Goal: Information Seeking & Learning: Learn about a topic

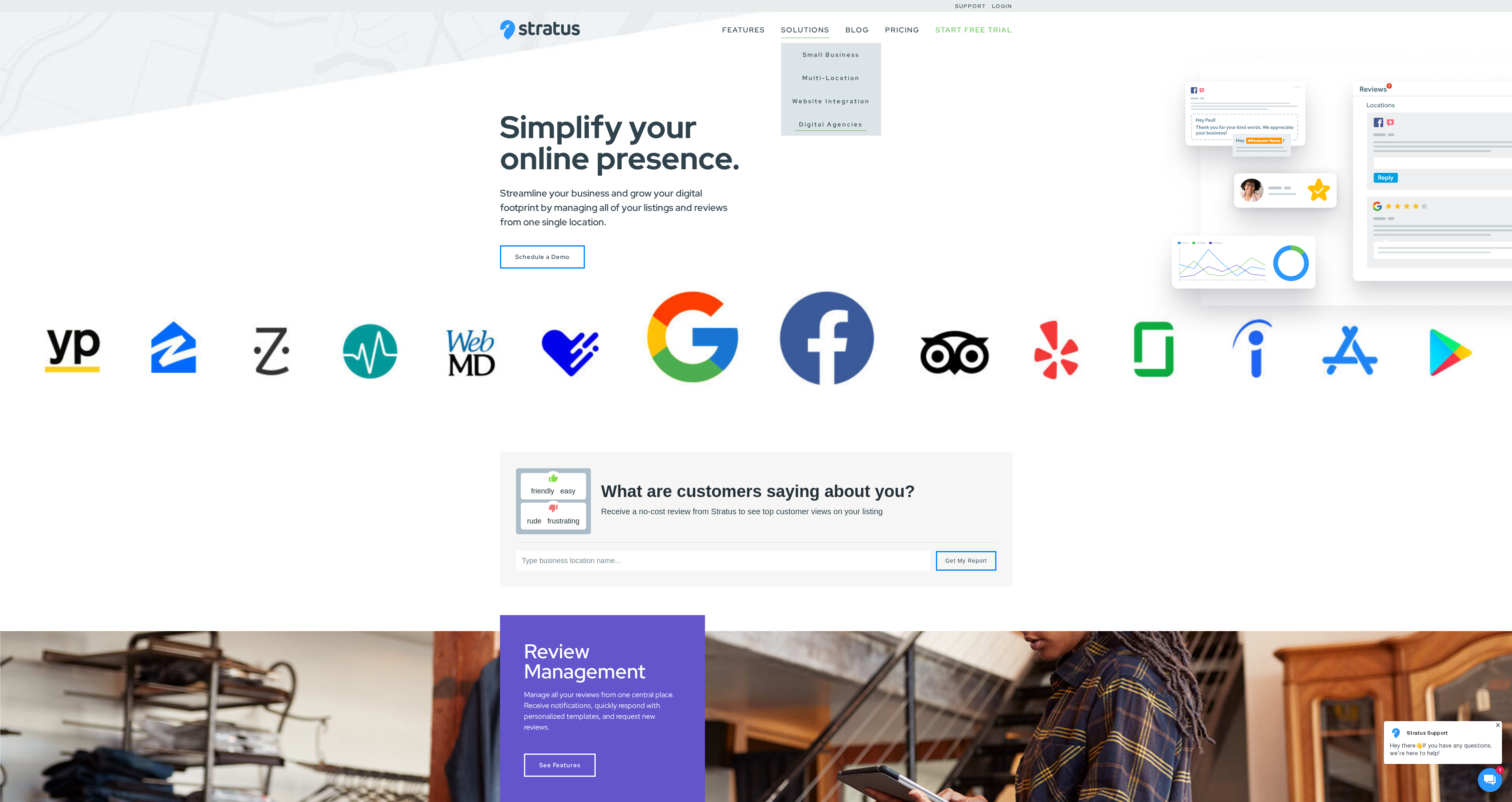
click at [833, 128] on link "Digital Agencies" at bounding box center [831, 124] width 72 height 12
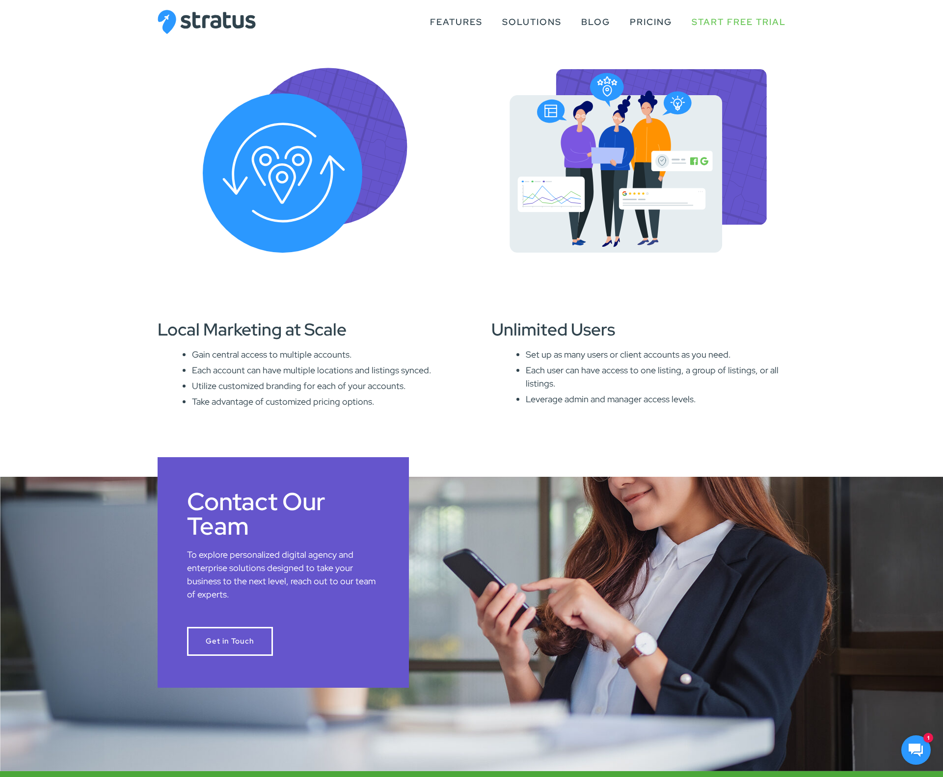
scroll to position [956, 0]
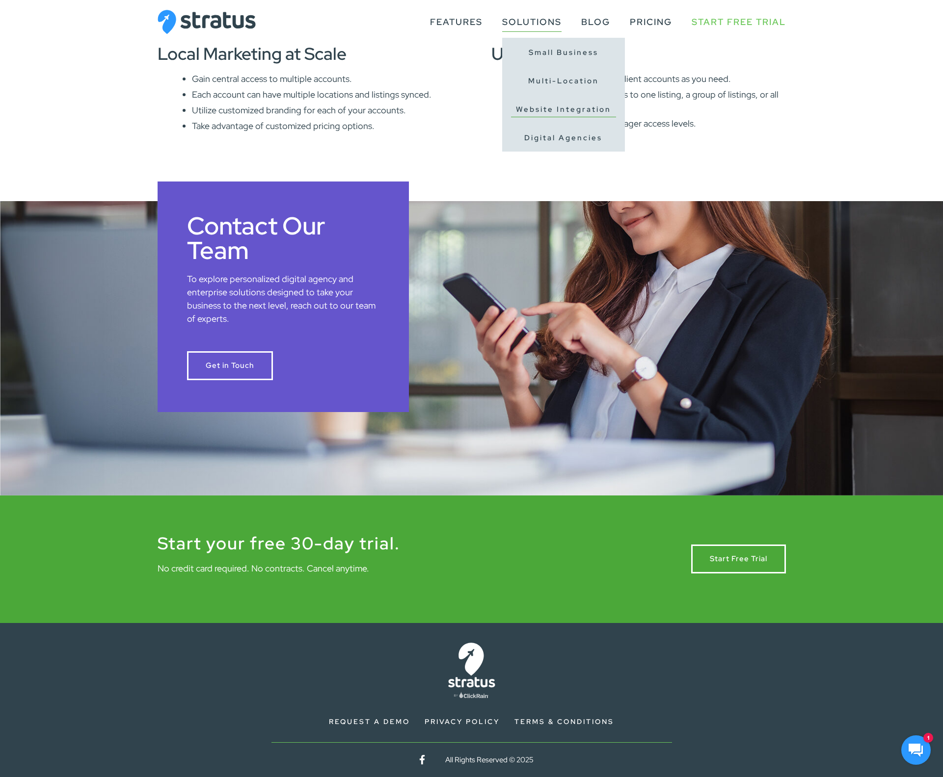
click at [548, 114] on link "Website Integration" at bounding box center [563, 109] width 105 height 15
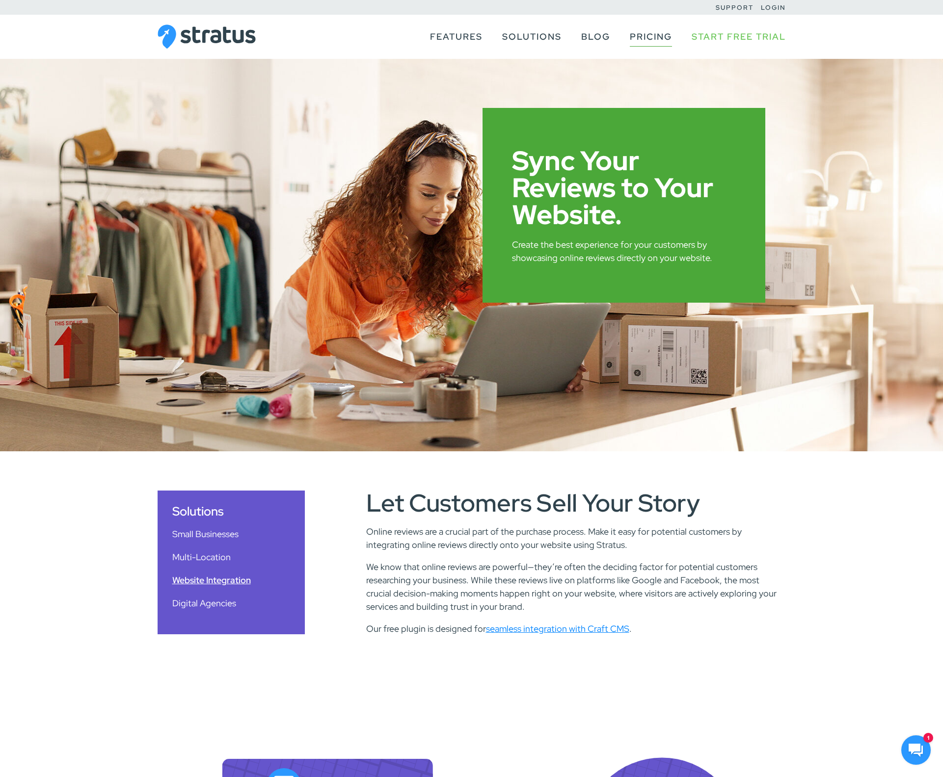
click at [642, 40] on link "Pricing" at bounding box center [651, 36] width 42 height 19
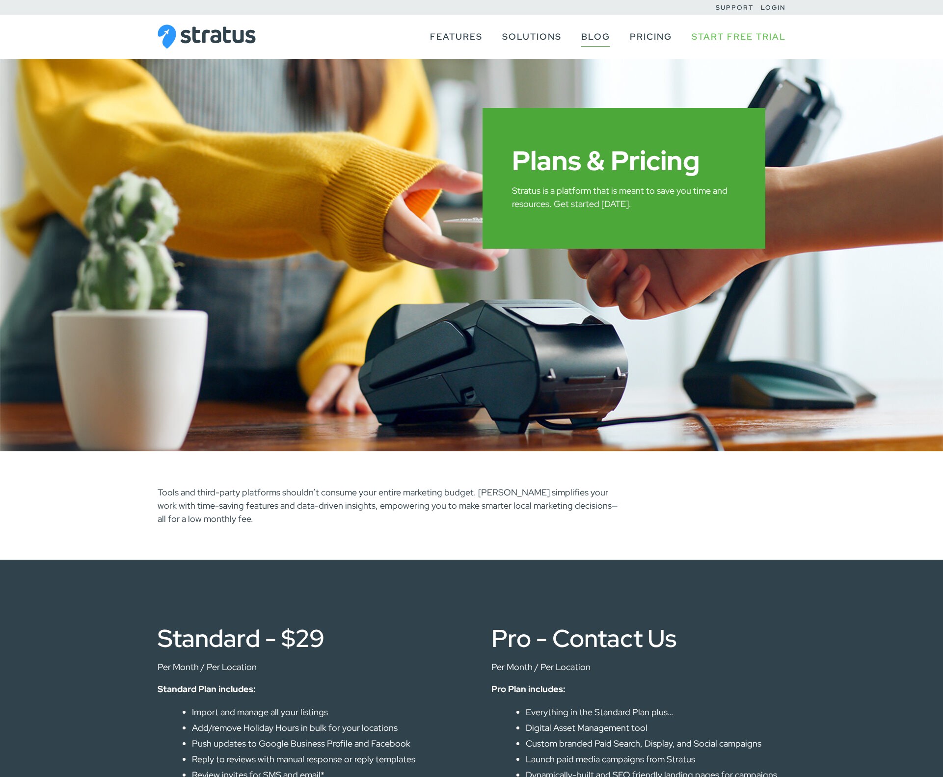
click at [606, 38] on link "Blog" at bounding box center [595, 36] width 29 height 19
